Goal: Information Seeking & Learning: Learn about a topic

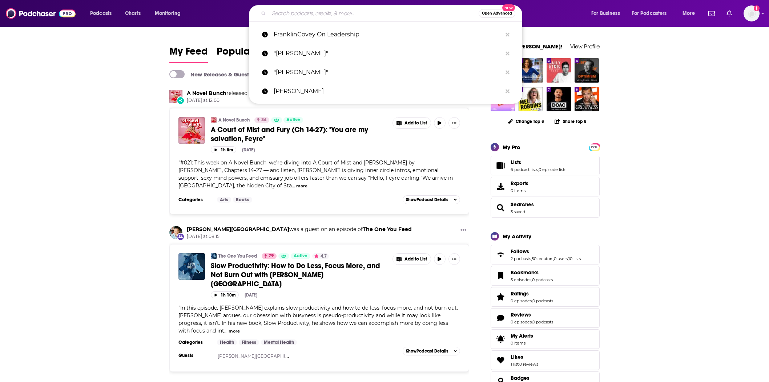
click at [339, 17] on input "Search podcasts, credits, & more..." at bounding box center [374, 14] width 210 height 12
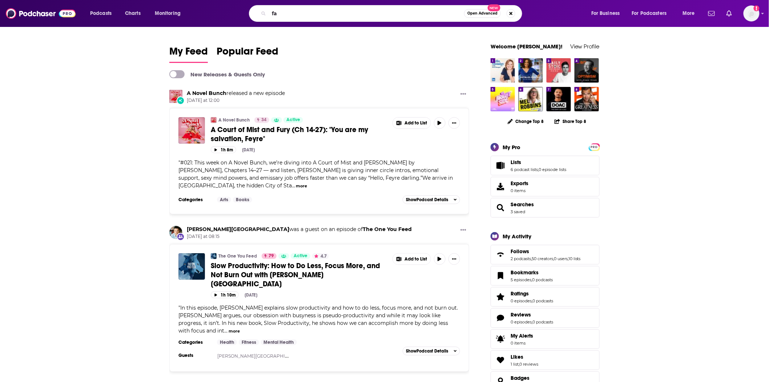
type input "f"
type input "gabor mate"
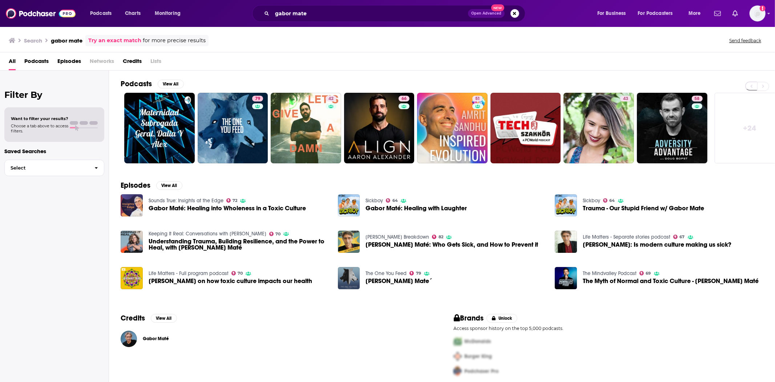
click at [65, 62] on span "Episodes" at bounding box center [69, 62] width 24 height 15
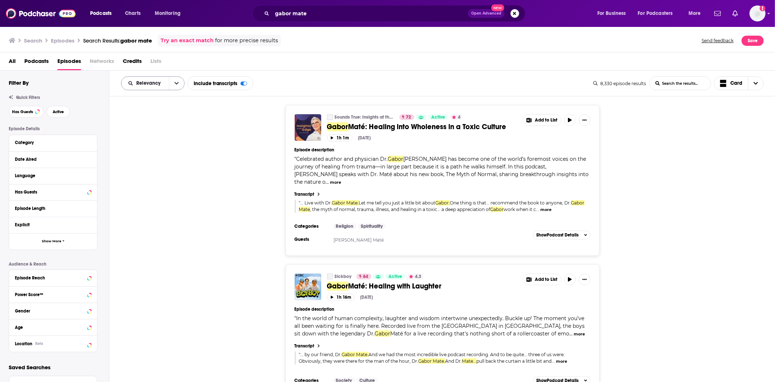
click at [179, 82] on button "open menu" at bounding box center [176, 83] width 15 height 13
click at [146, 131] on span "New" at bounding box center [157, 133] width 43 height 4
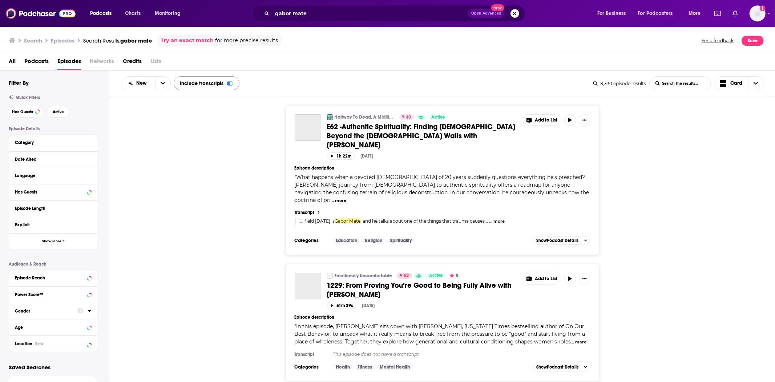
click at [227, 82] on div at bounding box center [230, 83] width 7 height 4
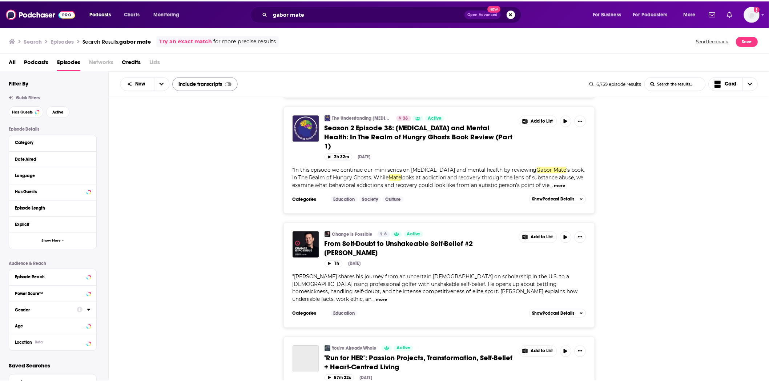
scroll to position [2394, 0]
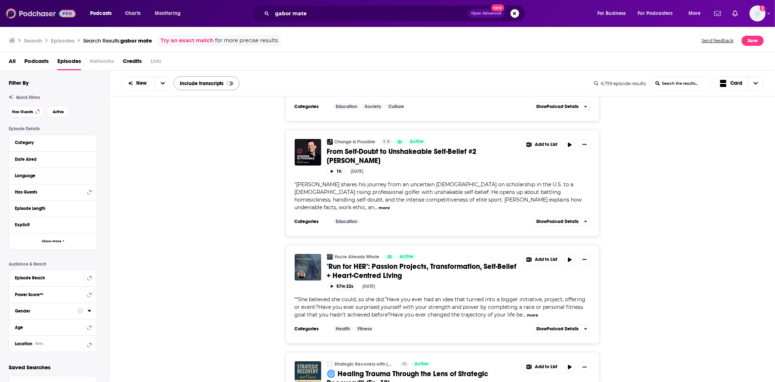
click at [28, 13] on img at bounding box center [41, 14] width 70 height 14
